Goal: Browse casually

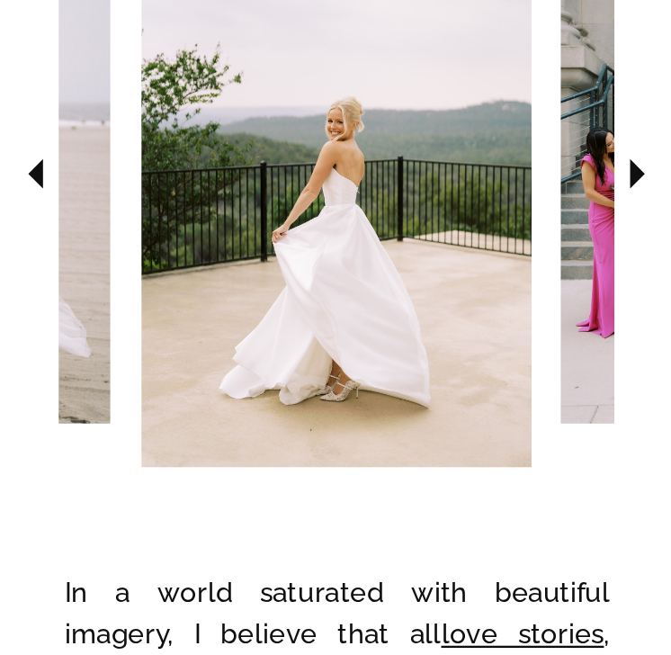
scroll to position [1960, 0]
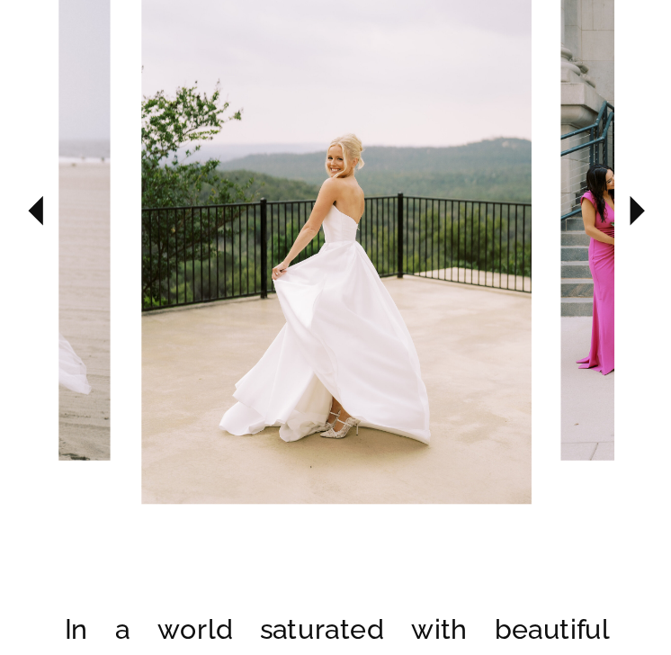
click at [654, 222] on icon at bounding box center [637, 210] width 58 height 58
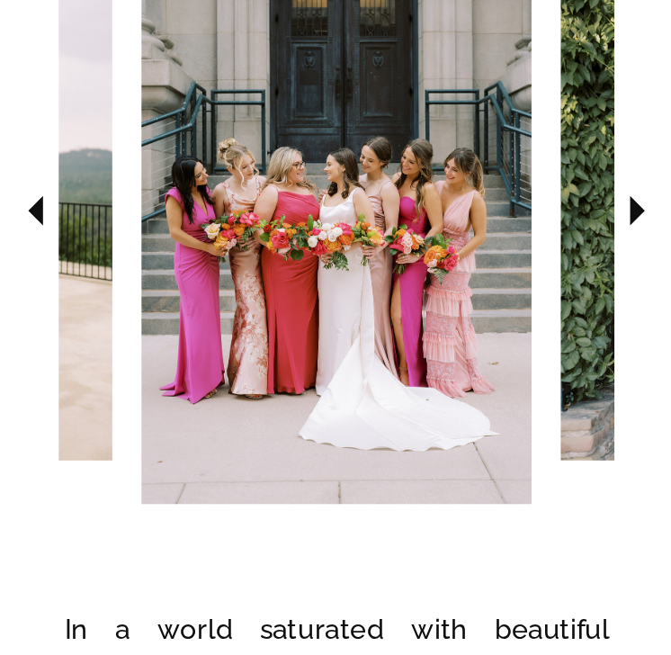
click at [654, 222] on icon at bounding box center [637, 210] width 58 height 58
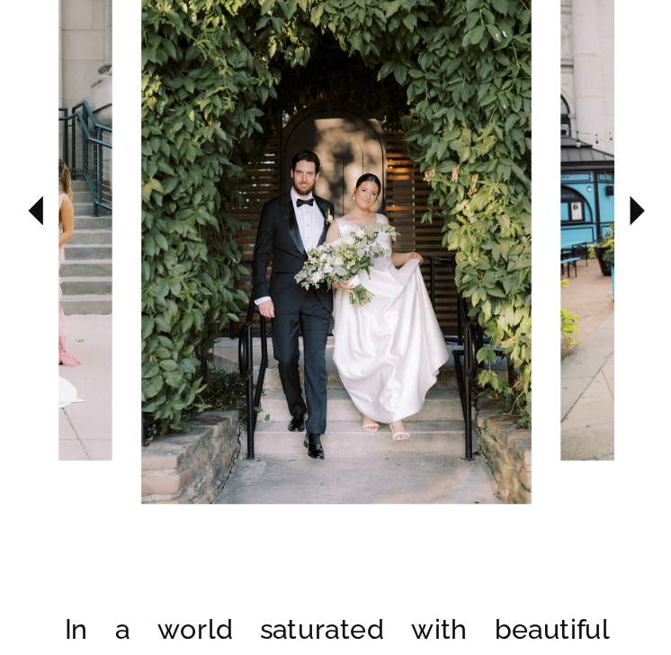
click at [654, 222] on icon at bounding box center [637, 210] width 58 height 58
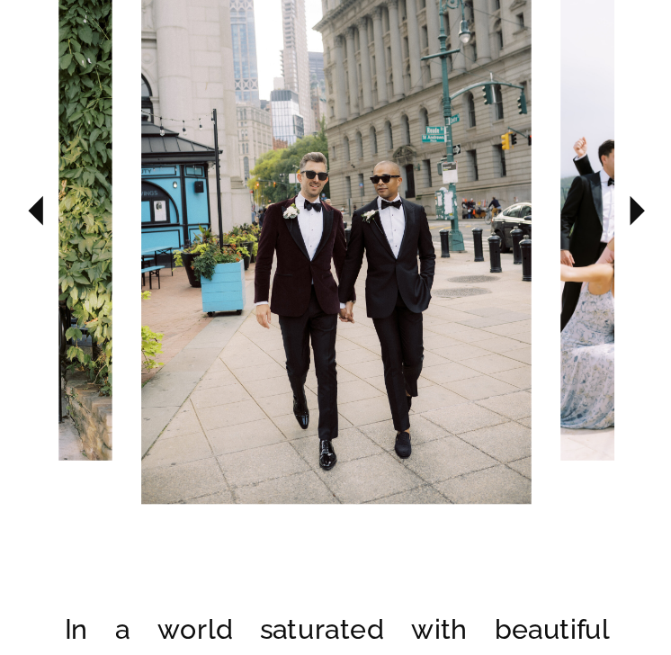
click at [654, 222] on icon at bounding box center [637, 210] width 58 height 58
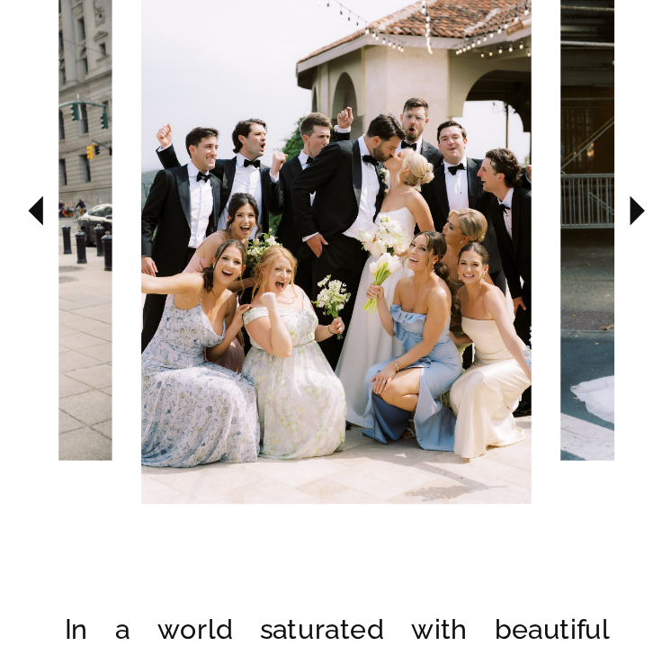
click at [654, 222] on icon at bounding box center [637, 210] width 58 height 58
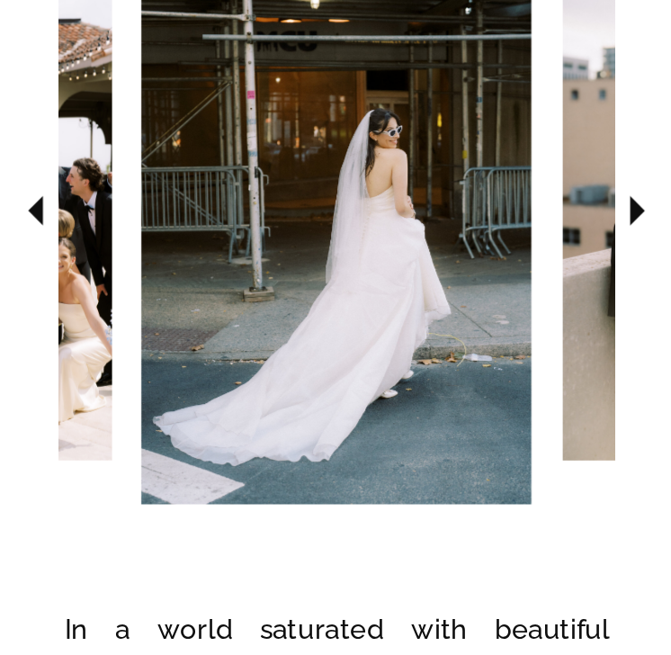
click at [654, 222] on icon at bounding box center [637, 210] width 58 height 58
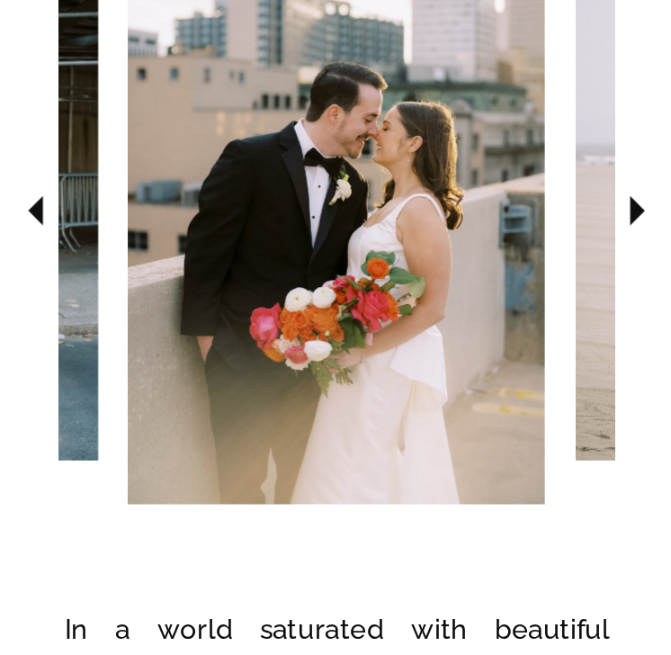
click at [654, 222] on icon at bounding box center [637, 210] width 58 height 58
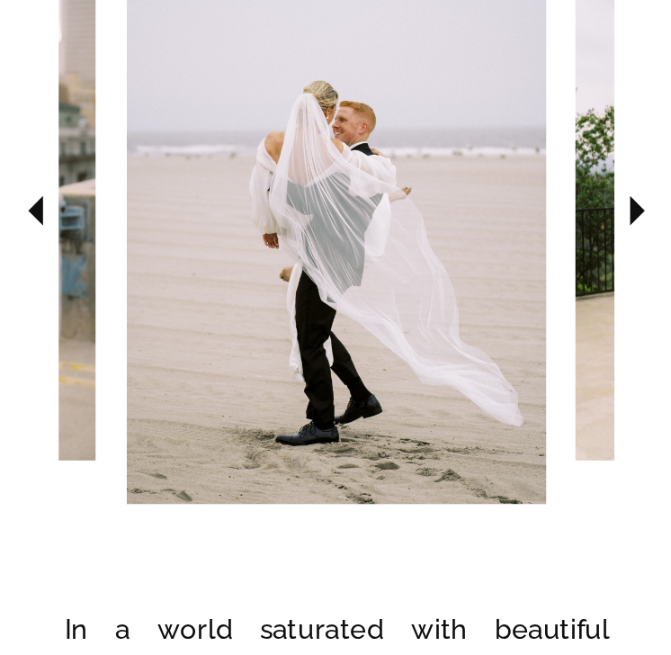
click at [654, 222] on icon at bounding box center [637, 210] width 58 height 58
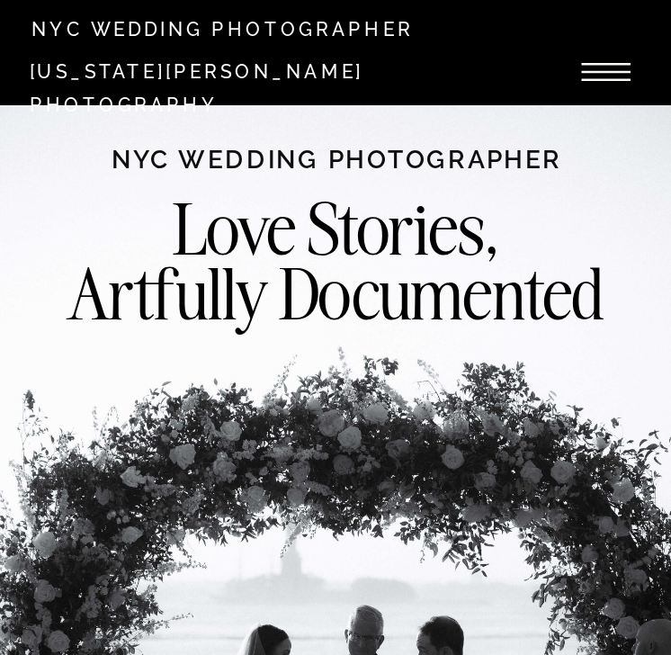
scroll to position [0, 0]
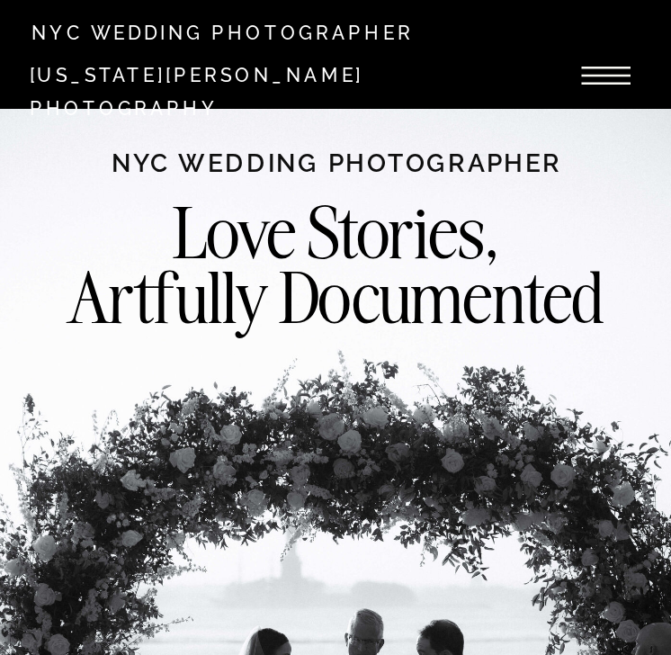
click at [585, 81] on icon at bounding box center [605, 76] width 71 height 80
